Goal: Information Seeking & Learning: Learn about a topic

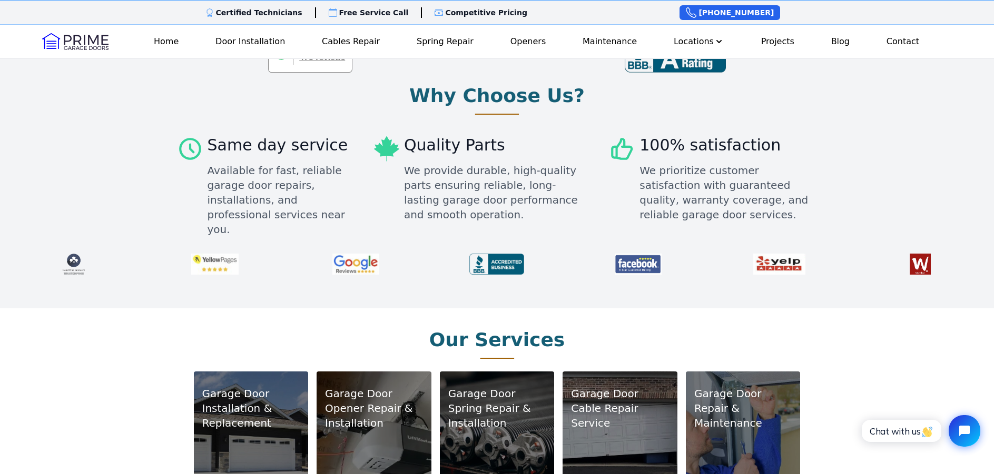
scroll to position [420, 0]
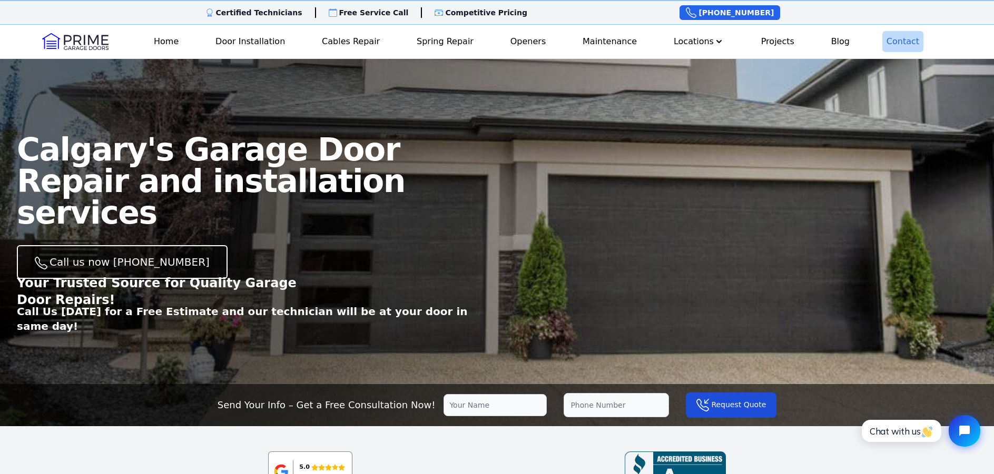
click at [889, 45] on link "Contact" at bounding box center [902, 41] width 41 height 21
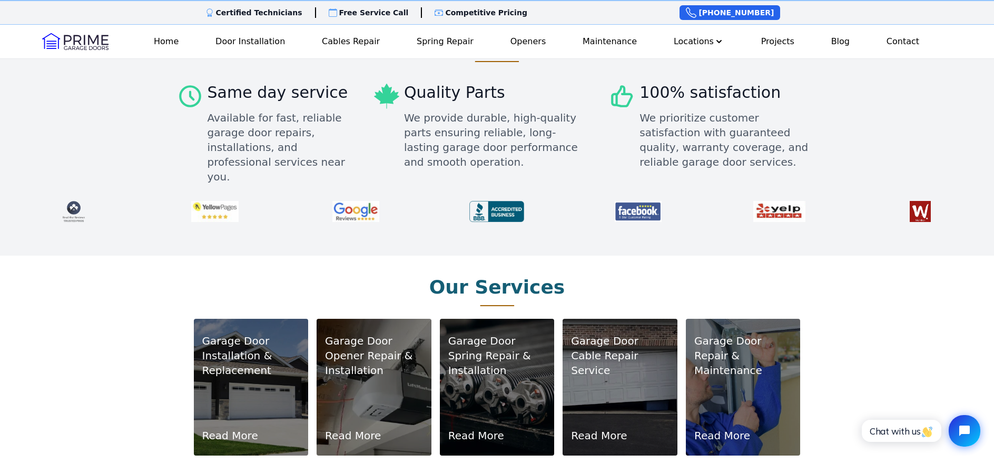
scroll to position [472, 0]
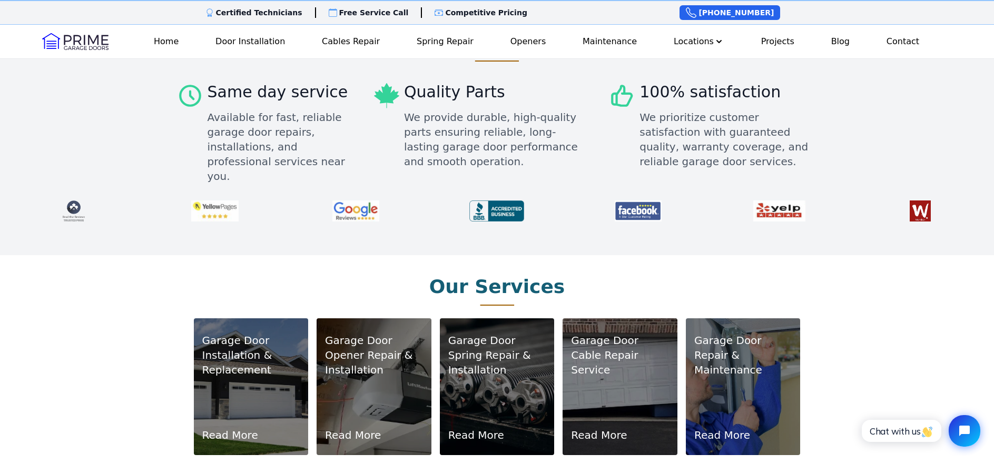
click at [611, 348] on p "Cable Repair Service" at bounding box center [620, 362] width 98 height 29
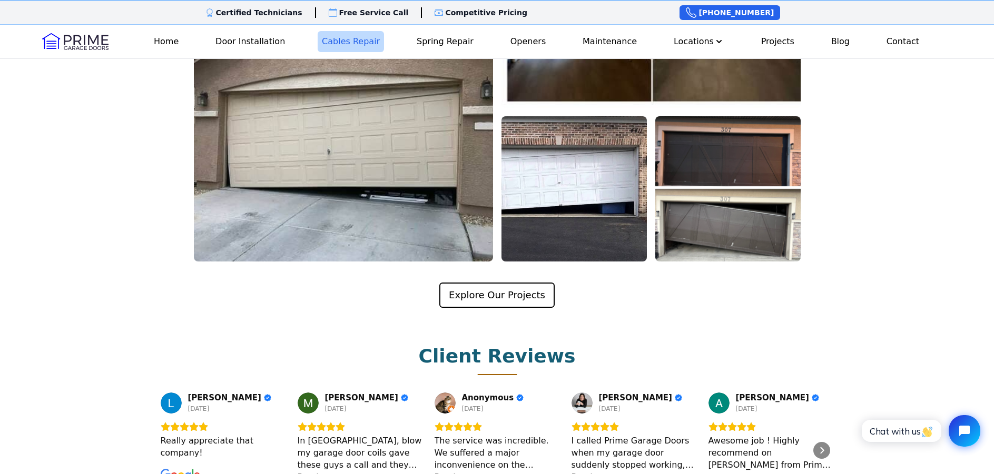
scroll to position [1895, 0]
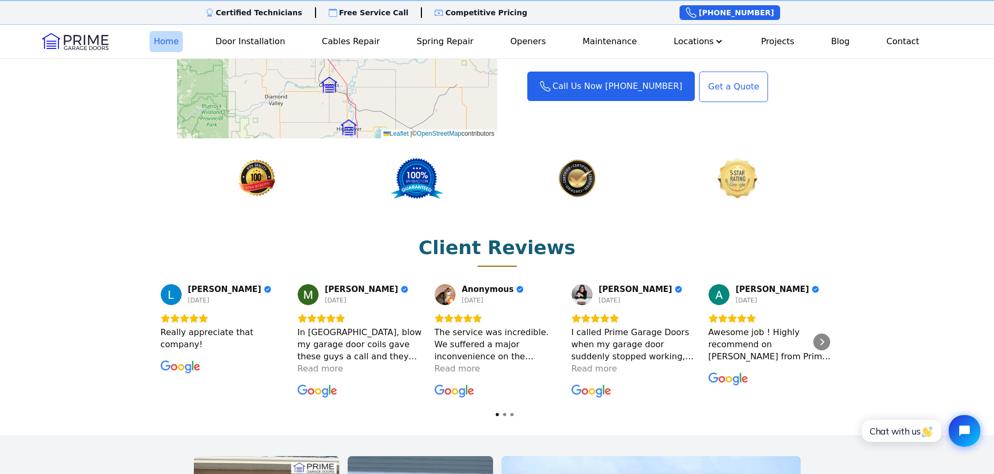
scroll to position [1313, 0]
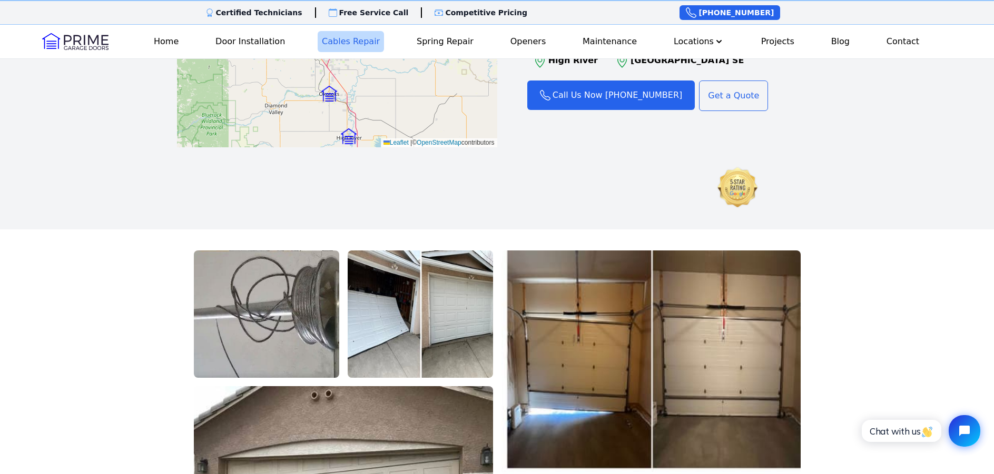
scroll to position [1528, 0]
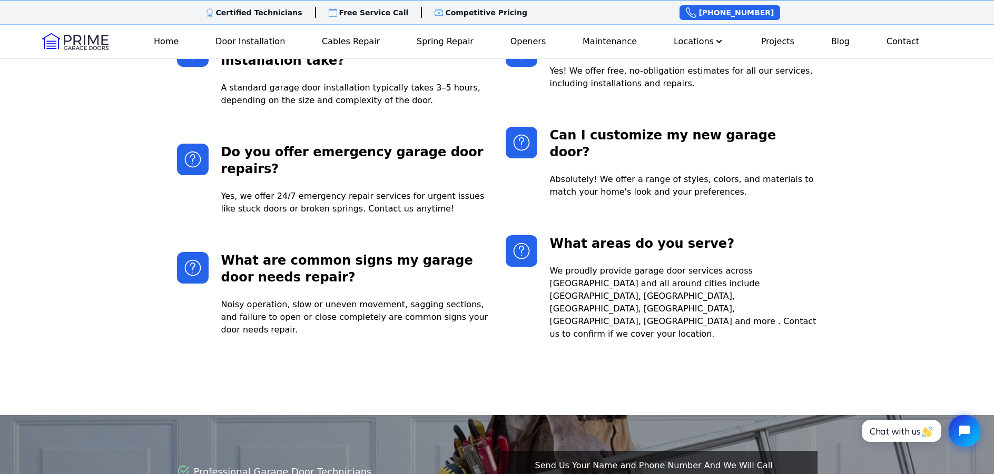
scroll to position [2312, 0]
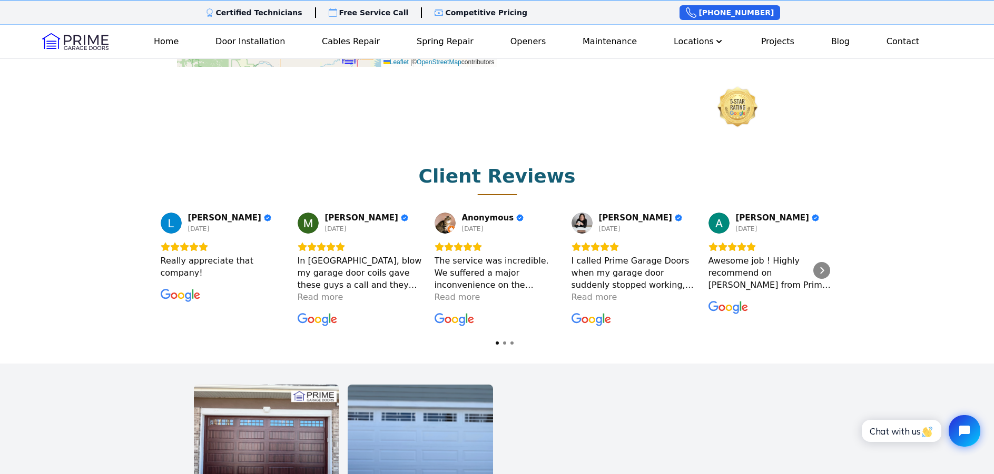
scroll to position [1384, 0]
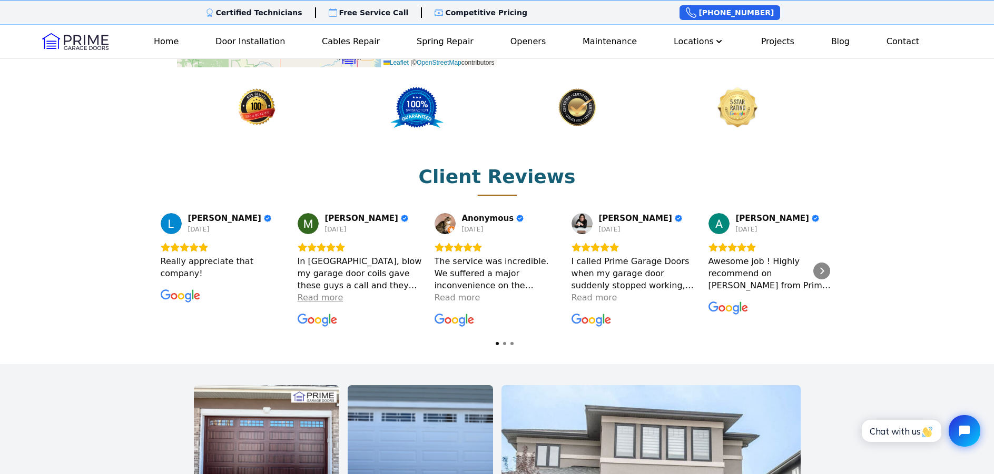
click at [302, 292] on div "Read more" at bounding box center [321, 298] width 46 height 12
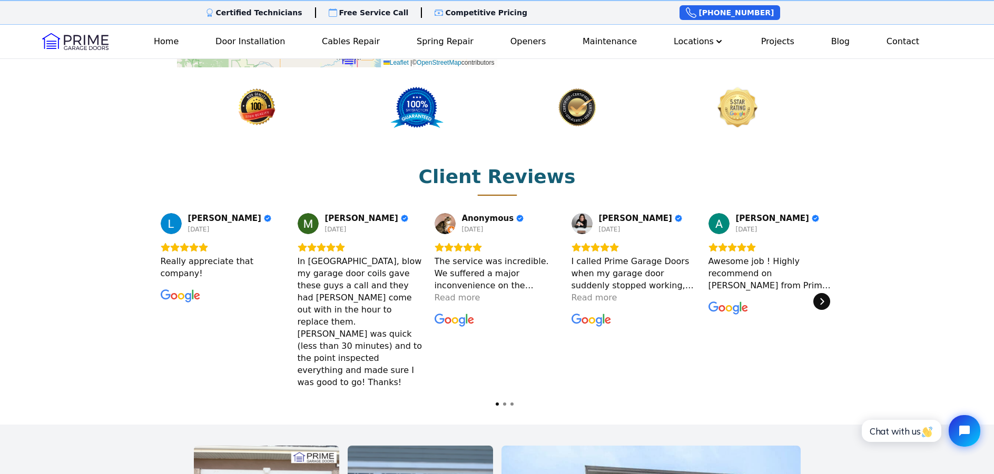
click at [817, 298] on icon "Next" at bounding box center [821, 302] width 8 height 8
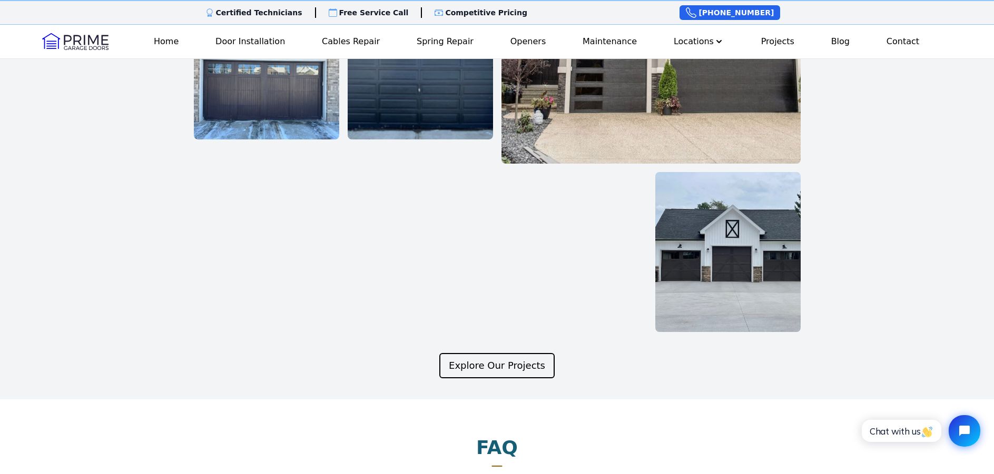
scroll to position [1909, 0]
